Goal: Task Accomplishment & Management: Use online tool/utility

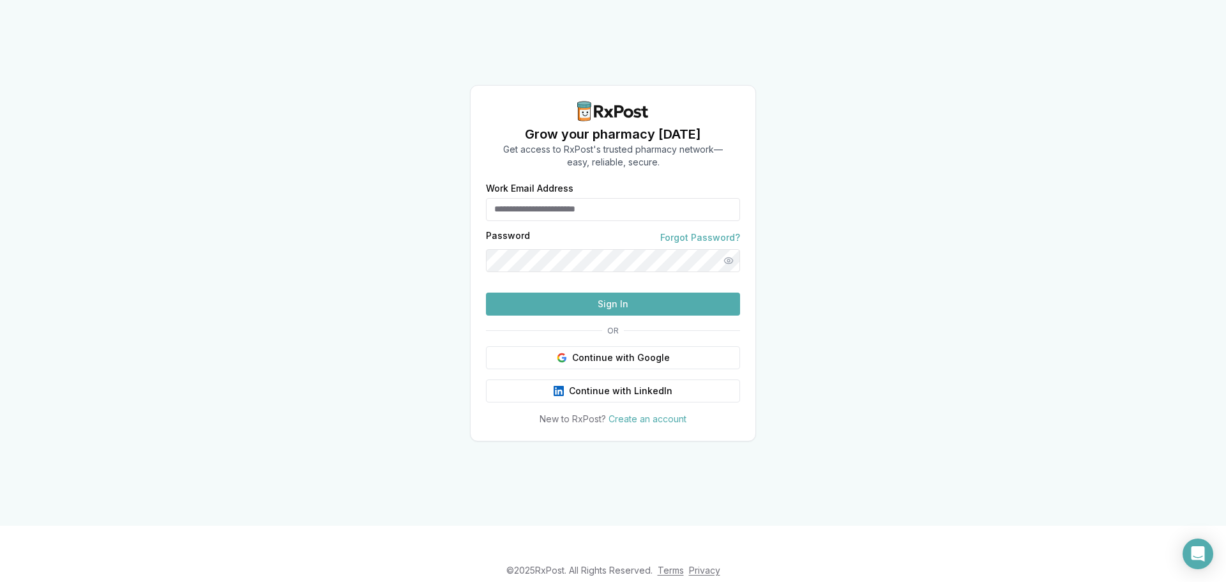
type input "**********"
click at [574, 316] on button "Sign In" at bounding box center [613, 304] width 254 height 23
click at [609, 316] on button "Sign In" at bounding box center [613, 304] width 254 height 23
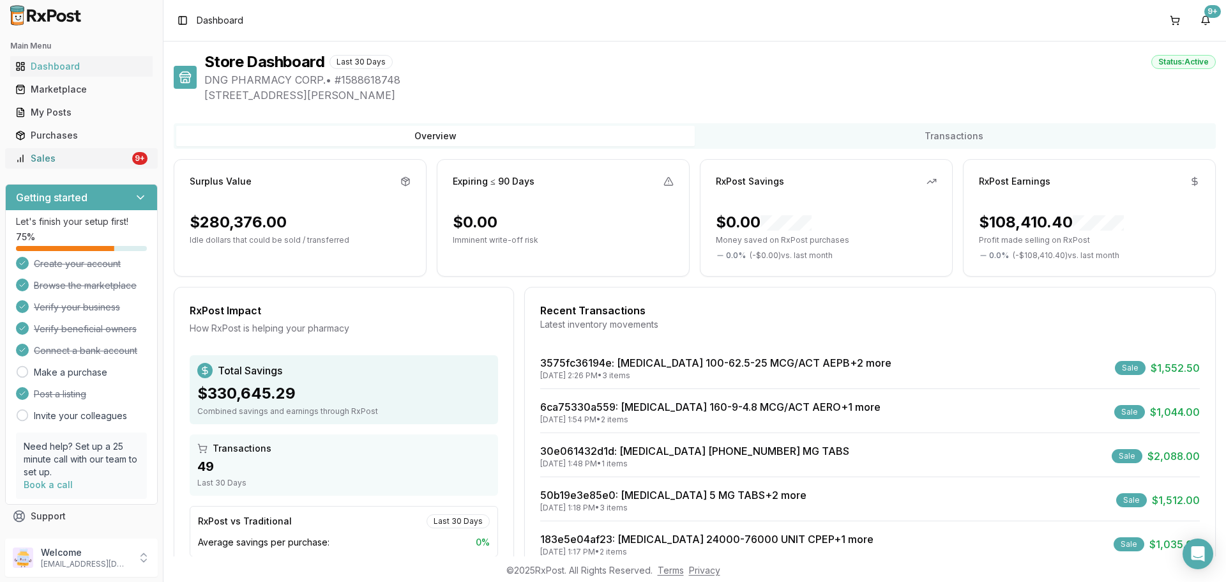
click at [86, 160] on div "Sales" at bounding box center [72, 158] width 114 height 13
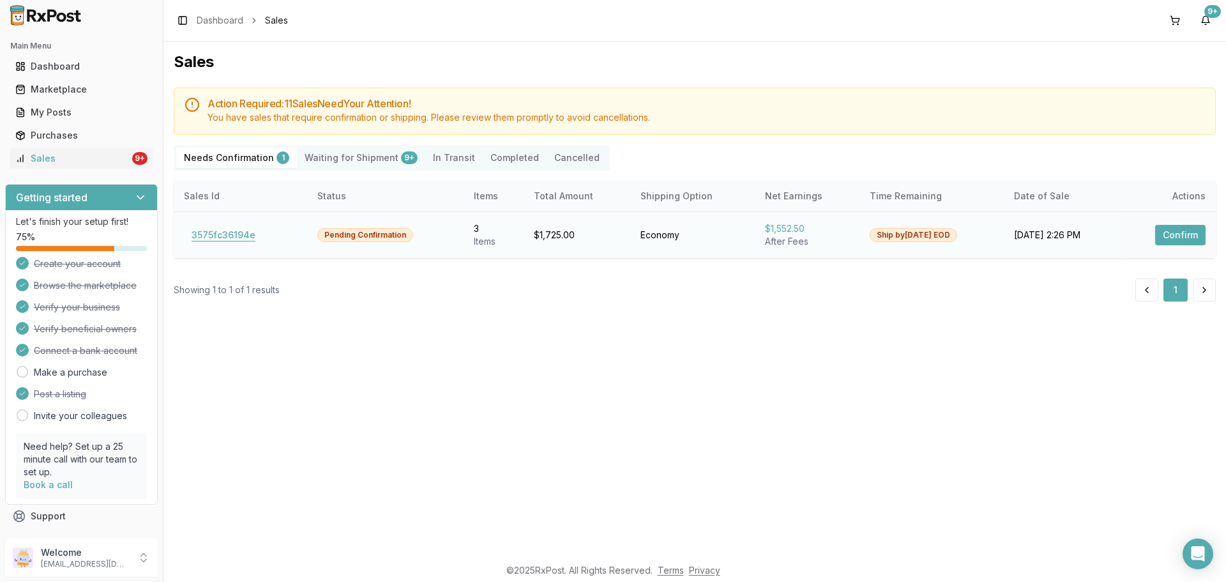
click at [229, 237] on button "3575fc36194e" at bounding box center [223, 235] width 79 height 20
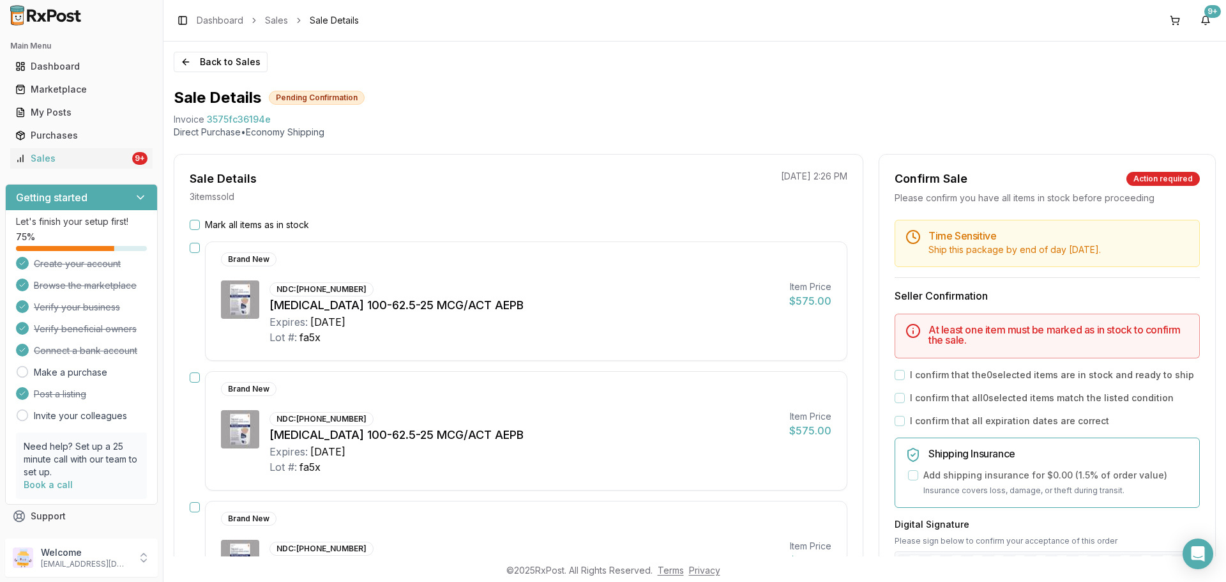
click at [582, 387] on div "Brand New" at bounding box center [516, 389] width 590 height 14
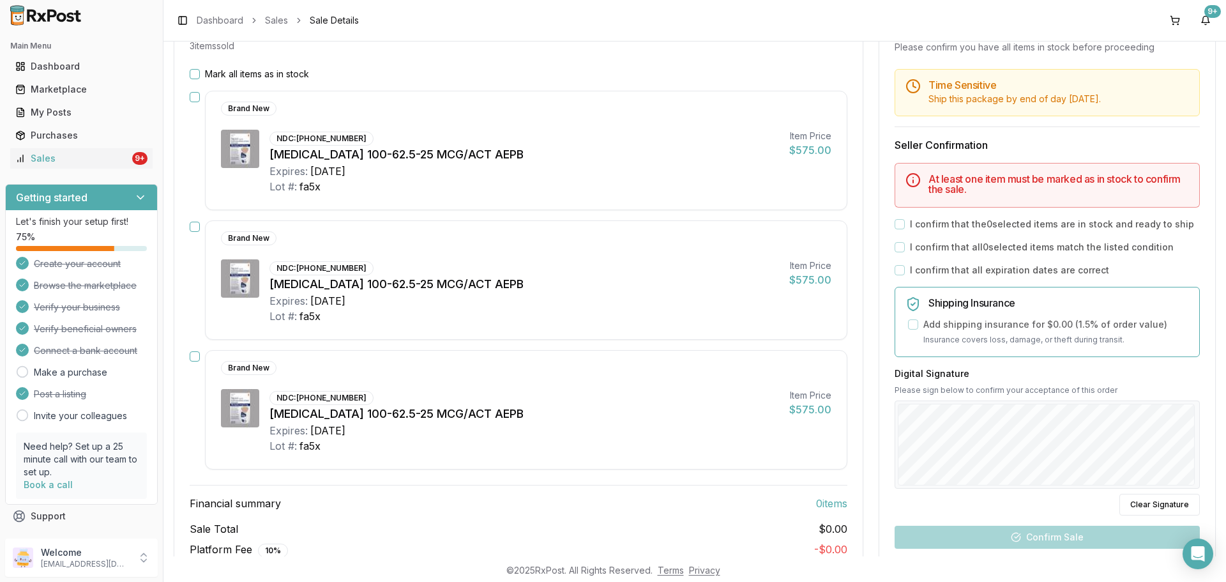
scroll to position [128, 0]
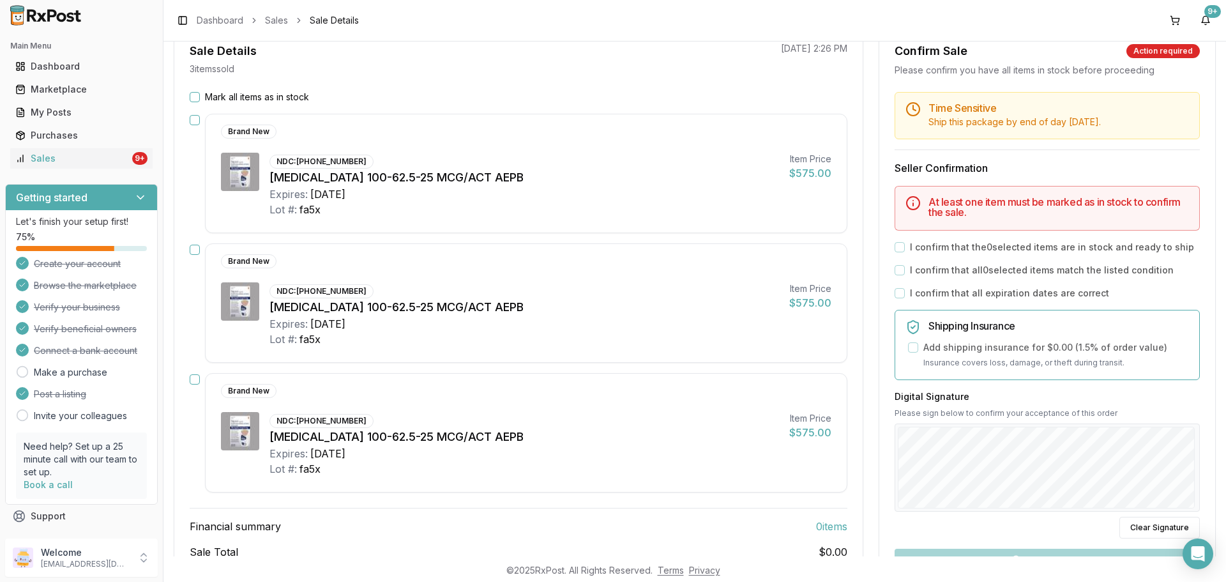
click at [190, 93] on button "Mark all items as in stock" at bounding box center [195, 97] width 10 height 10
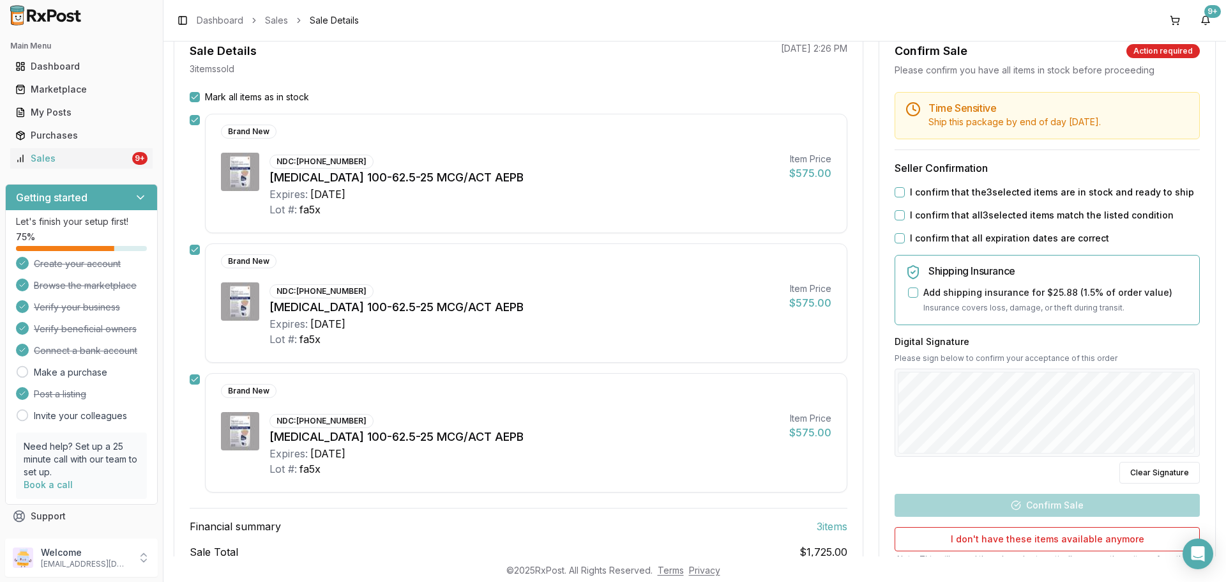
click at [901, 193] on button "I confirm that the 3 selected items are in stock and ready to ship" at bounding box center [900, 192] width 10 height 10
click at [899, 215] on button "I confirm that all 3 selected items match the listed condition" at bounding box center [900, 215] width 10 height 10
click at [897, 236] on button "I confirm that all expiration dates are correct" at bounding box center [900, 238] width 10 height 10
click at [1192, 418] on div at bounding box center [1047, 413] width 305 height 88
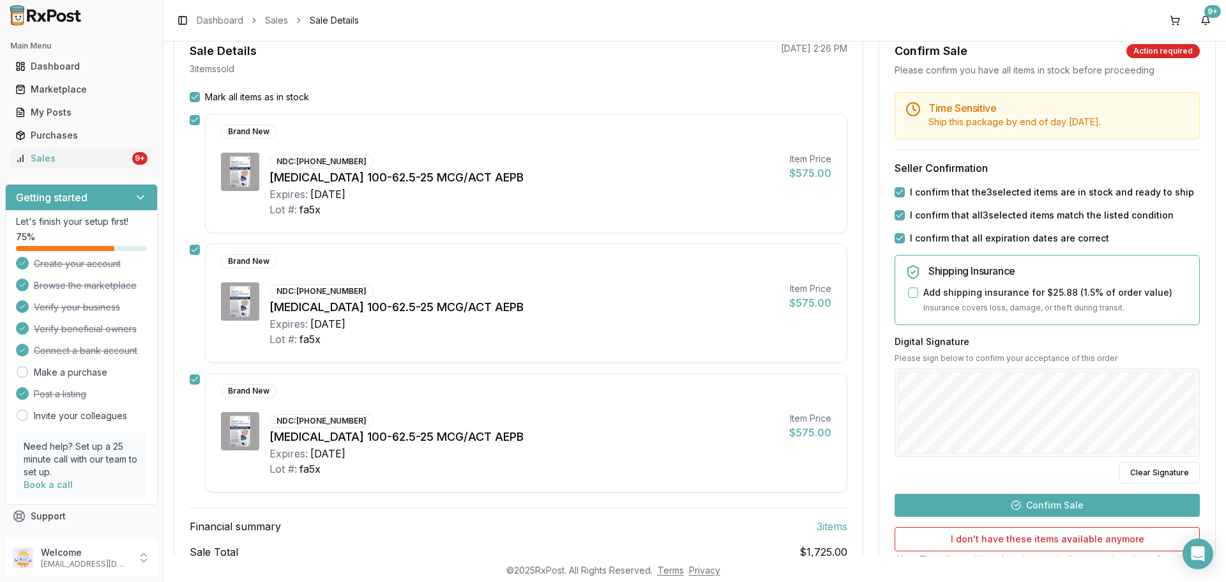
drag, startPoint x: 1155, startPoint y: 464, endPoint x: 1103, endPoint y: 459, distance: 52.1
click at [1154, 464] on button "Clear Signature" at bounding box center [1160, 473] width 80 height 22
click at [1045, 507] on button "Confirm Sale" at bounding box center [1047, 505] width 305 height 23
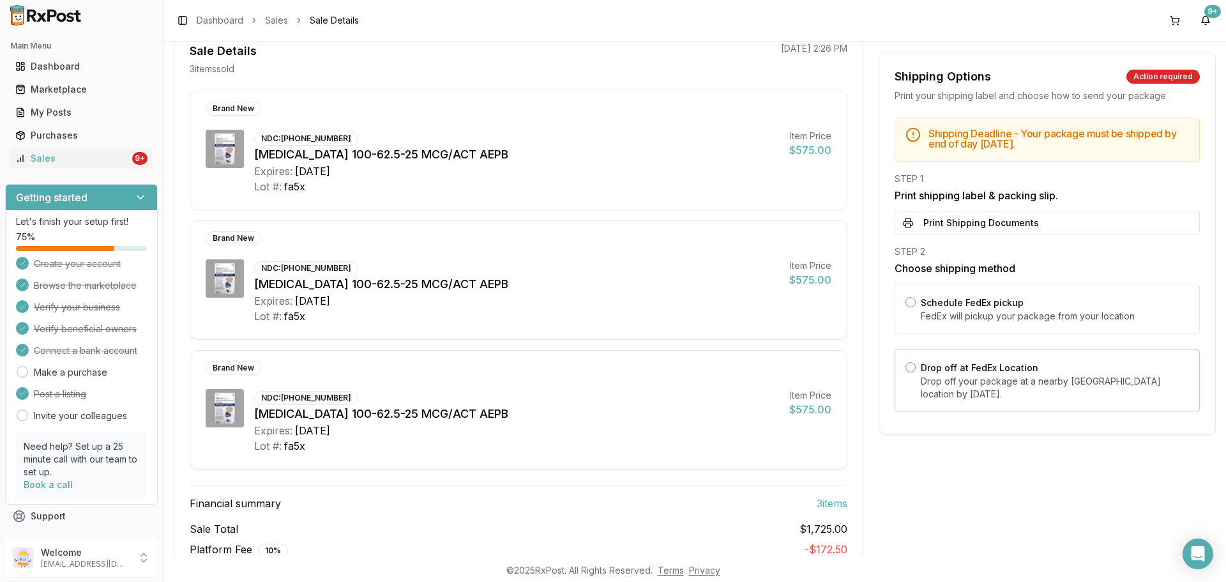
drag, startPoint x: 1006, startPoint y: 381, endPoint x: 986, endPoint y: 379, distance: 19.8
click at [1005, 381] on p "Drop off your package at a nearby FedEx location by August 19, 2025 ." at bounding box center [1055, 388] width 268 height 26
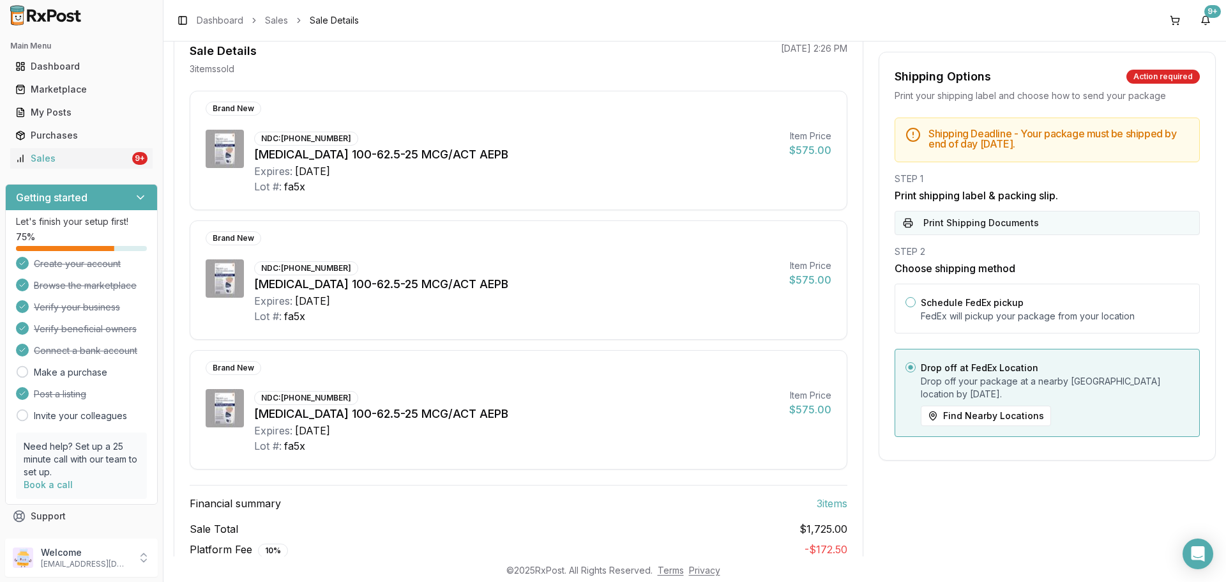
click at [977, 223] on button "Print Shipping Documents" at bounding box center [1047, 223] width 305 height 24
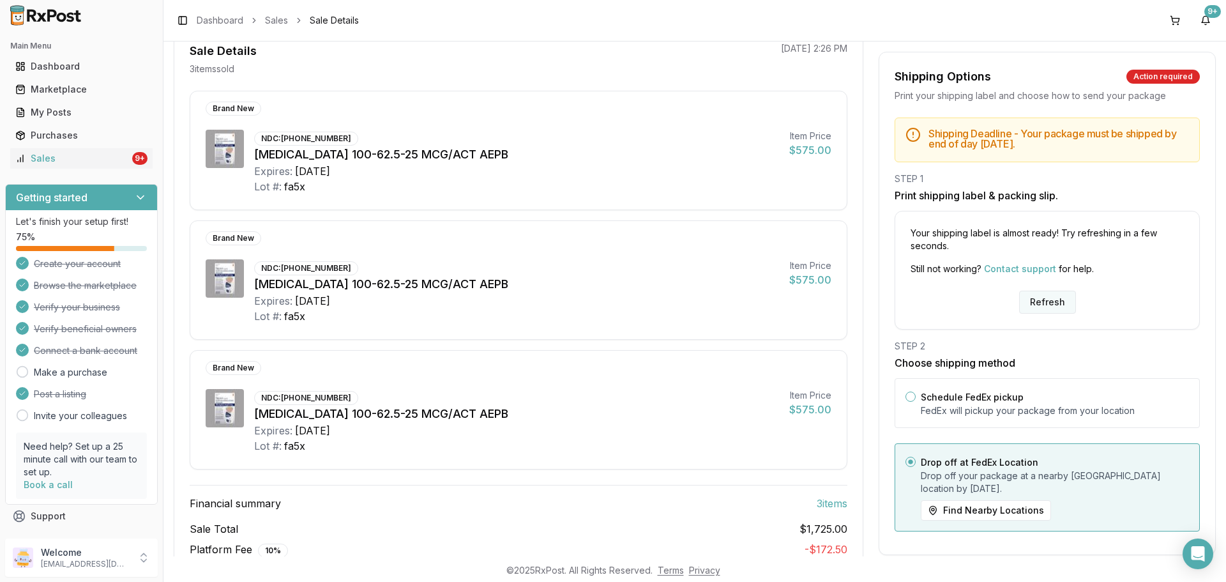
click at [1049, 302] on button "Refresh" at bounding box center [1047, 302] width 57 height 23
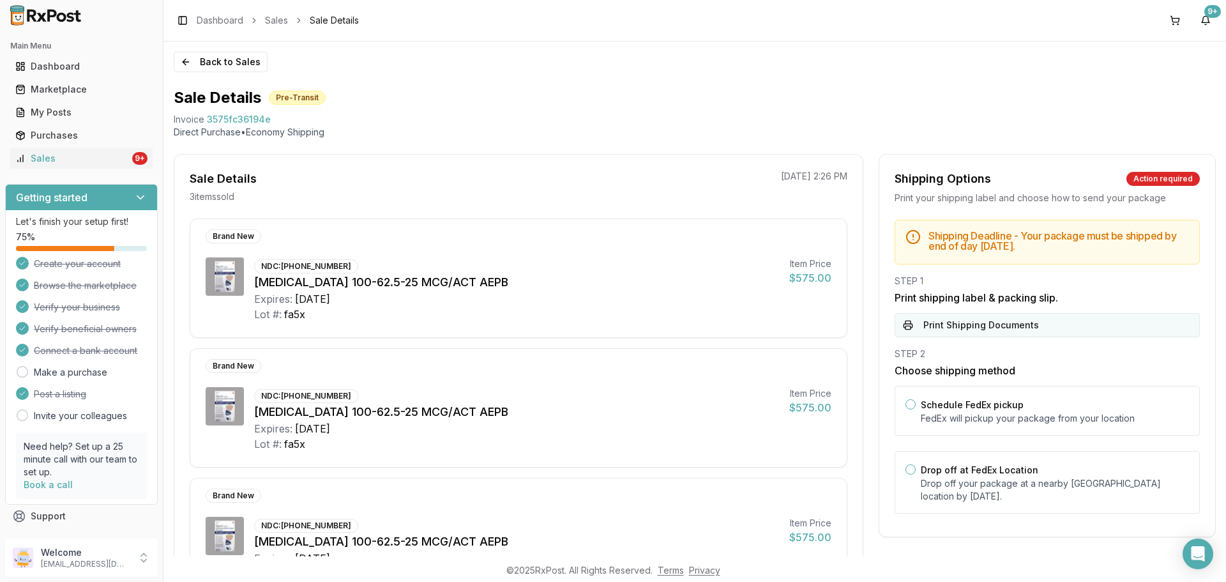
click at [985, 324] on button "Print Shipping Documents" at bounding box center [1047, 325] width 305 height 24
click at [446, 118] on div "Invoice 3575fc36194e" at bounding box center [695, 119] width 1042 height 13
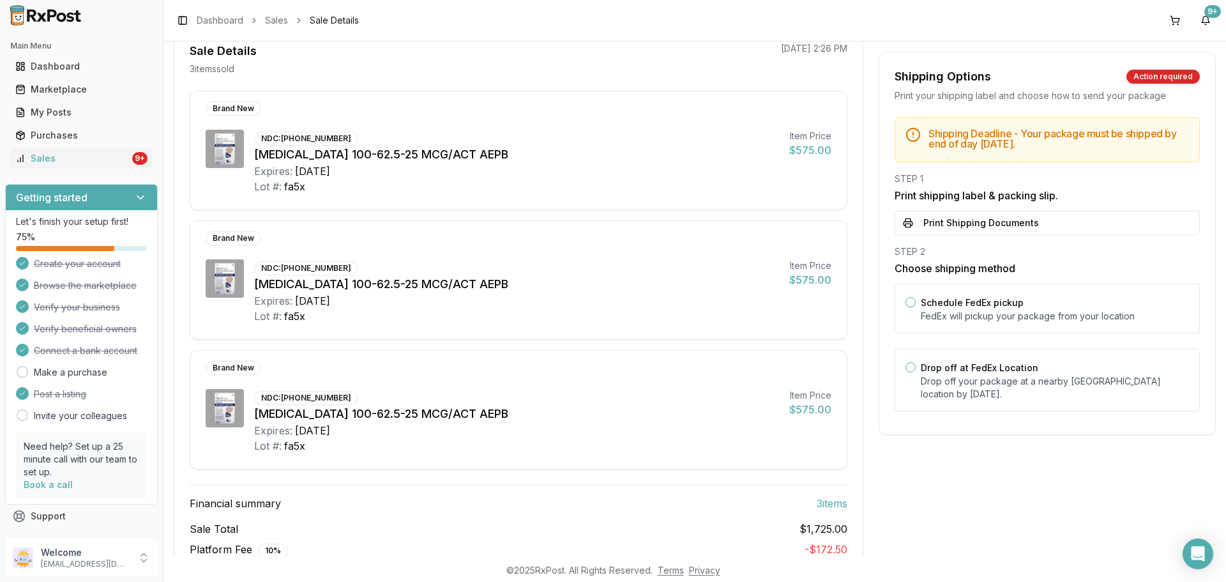
click at [510, 309] on div "Lot #: fa5x" at bounding box center [516, 316] width 525 height 15
click at [96, 159] on div "Sales" at bounding box center [72, 158] width 114 height 13
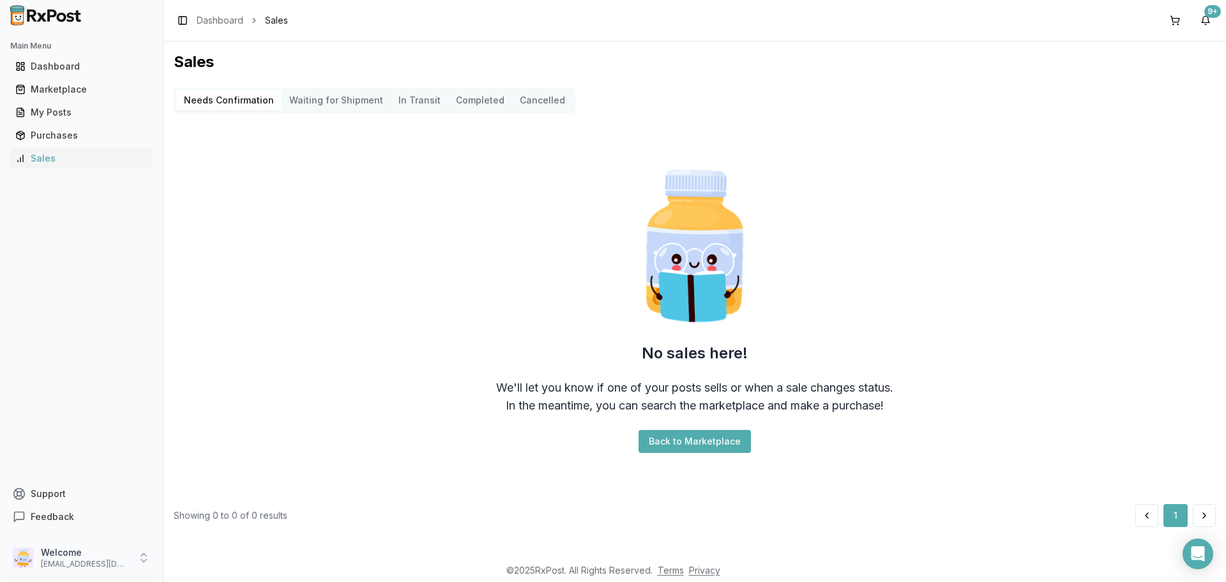
click at [118, 560] on p "dngpharmacy2@gmail.com" at bounding box center [85, 564] width 89 height 10
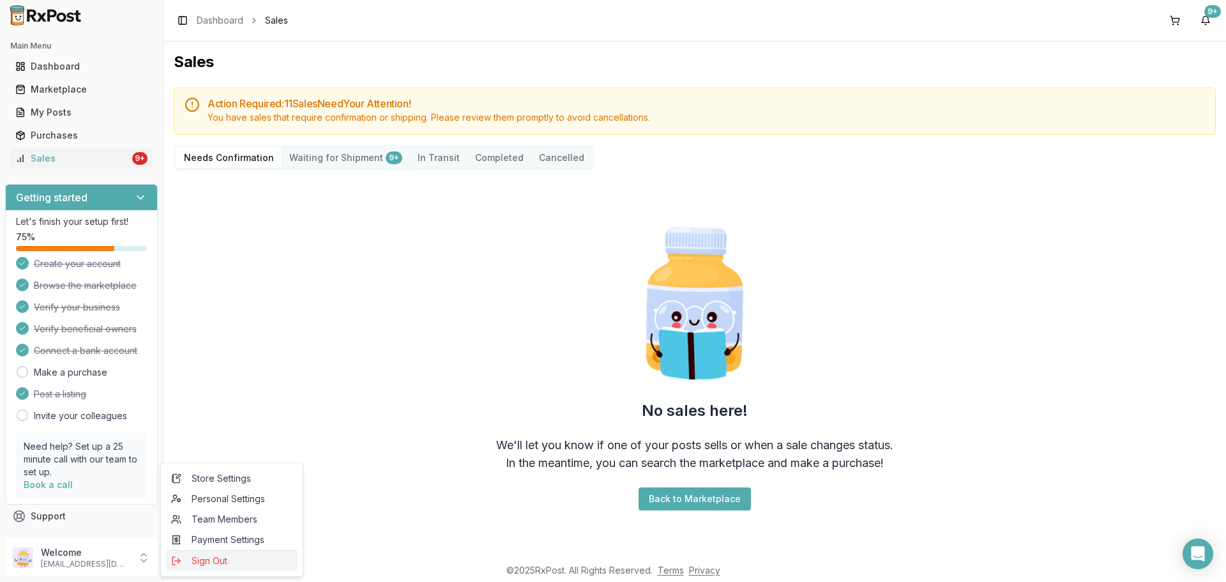
click at [201, 558] on span "Sign Out" at bounding box center [231, 560] width 121 height 13
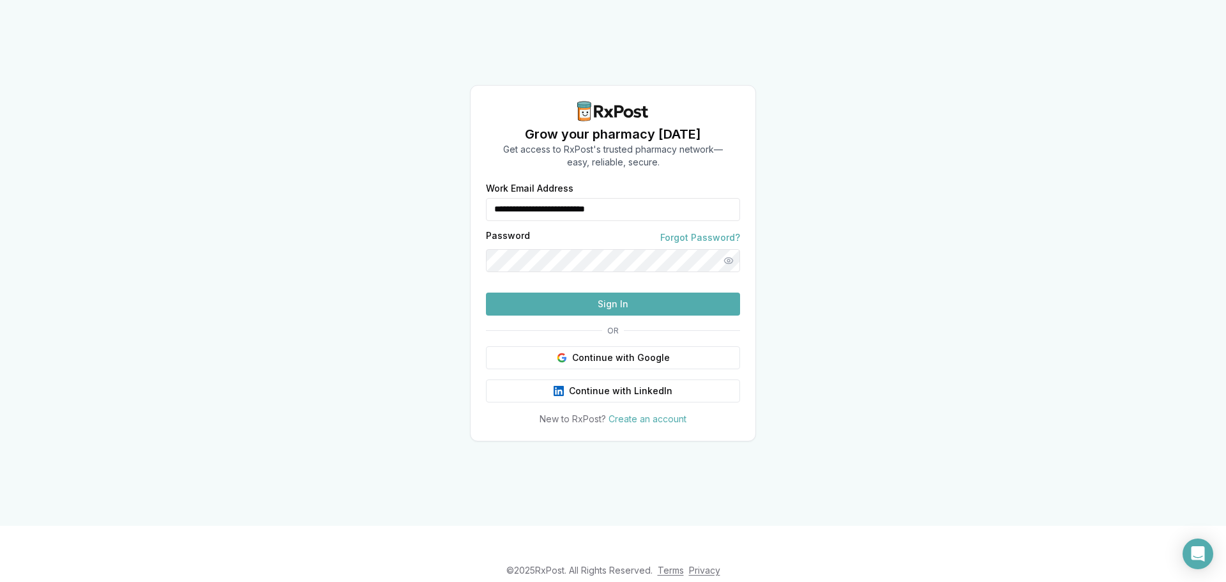
drag, startPoint x: 652, startPoint y: 212, endPoint x: 475, endPoint y: 225, distance: 176.8
click at [475, 225] on div "**********" at bounding box center [613, 304] width 285 height 241
type input "**********"
click at [574, 316] on button "Sign In" at bounding box center [613, 304] width 254 height 23
click at [581, 316] on button "Sign In" at bounding box center [613, 304] width 254 height 23
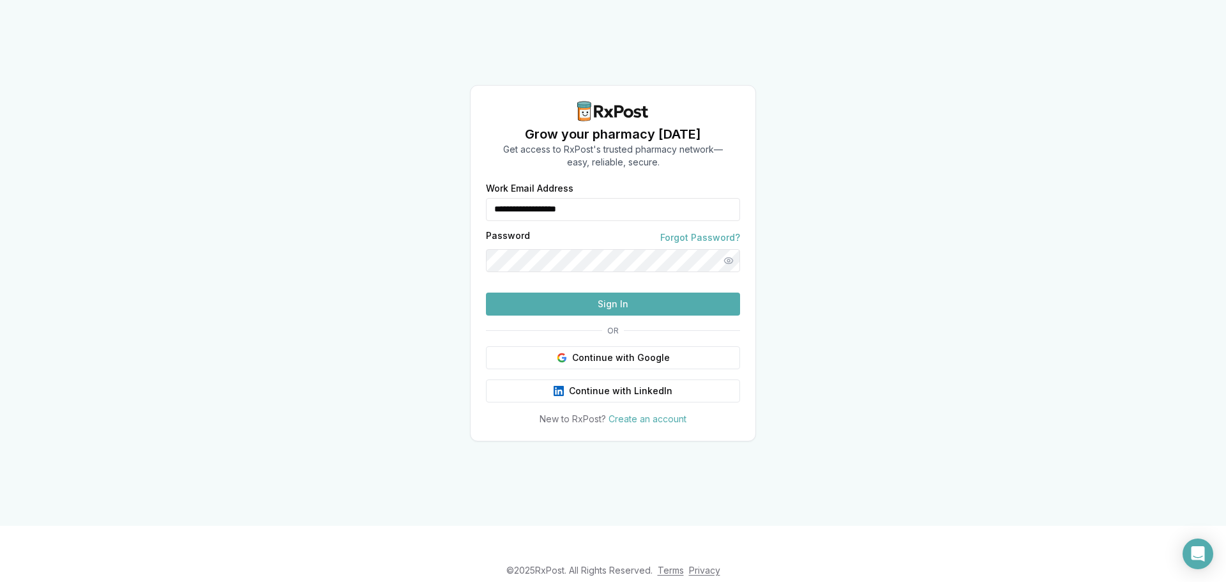
click at [632, 316] on button "Sign In" at bounding box center [613, 304] width 254 height 23
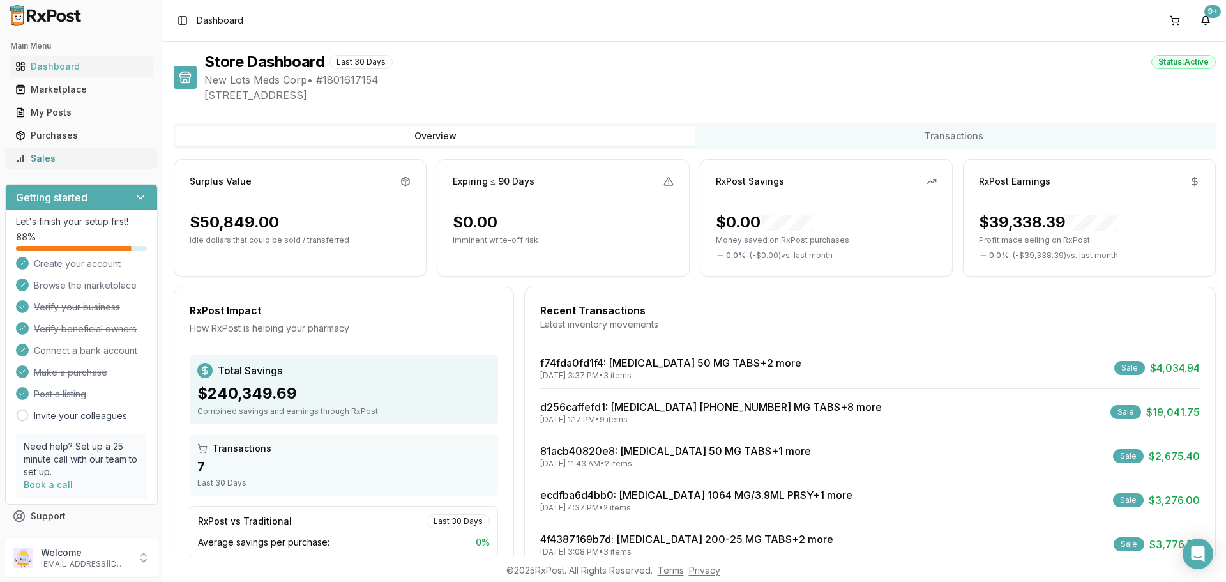
click at [66, 160] on div "Sales" at bounding box center [81, 158] width 132 height 13
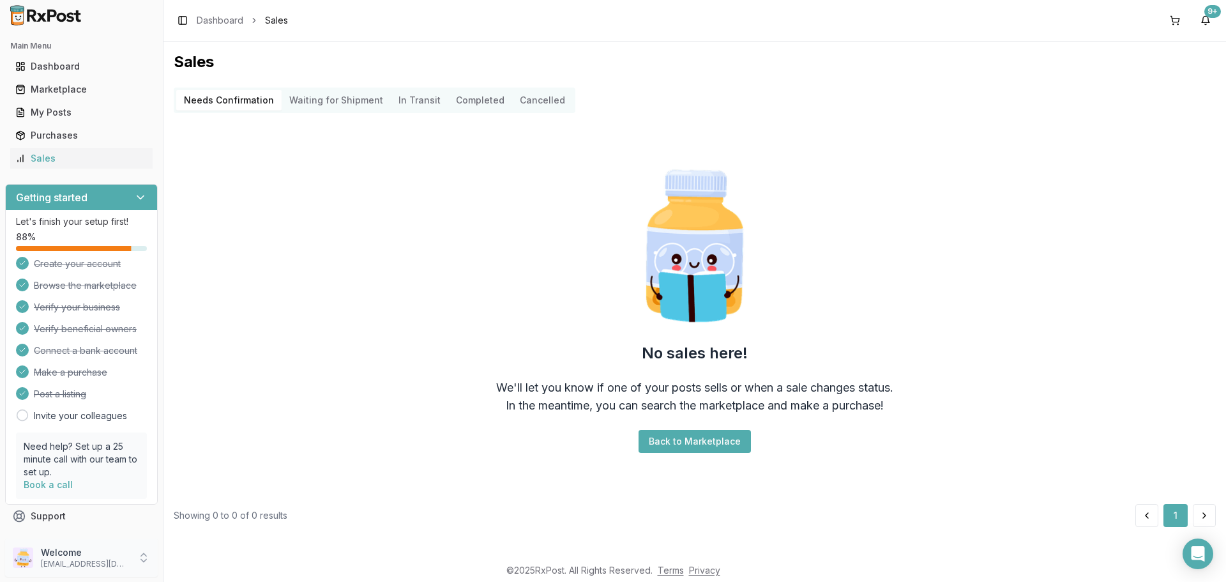
click at [119, 549] on p "Welcome" at bounding box center [85, 552] width 89 height 13
click at [183, 557] on span "Sign Out" at bounding box center [231, 560] width 121 height 13
